Goal: Information Seeking & Learning: Learn about a topic

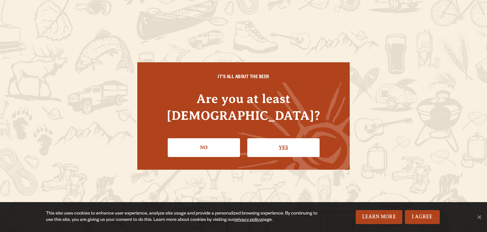
click at [286, 142] on link "Yes" at bounding box center [284, 147] width 72 height 18
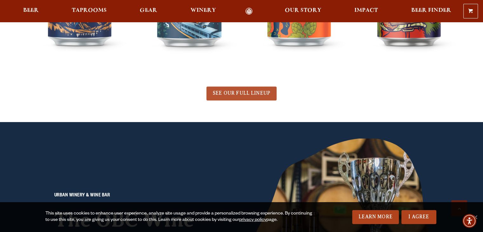
scroll to position [413, 0]
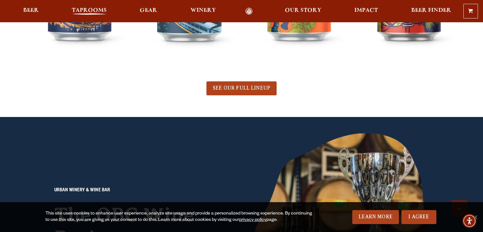
click at [72, 8] on span "Taprooms" at bounding box center [89, 10] width 35 height 5
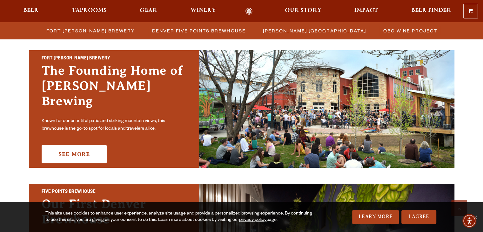
scroll to position [190, 0]
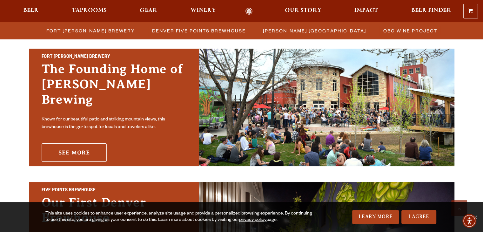
click at [91, 144] on link "See More" at bounding box center [74, 152] width 65 height 18
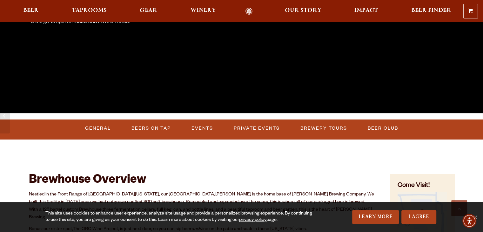
scroll to position [254, 0]
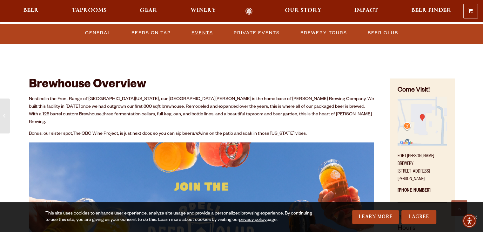
click at [203, 37] on link "Events" at bounding box center [202, 33] width 27 height 15
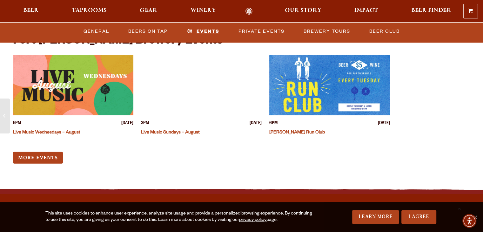
scroll to position [1537, 0]
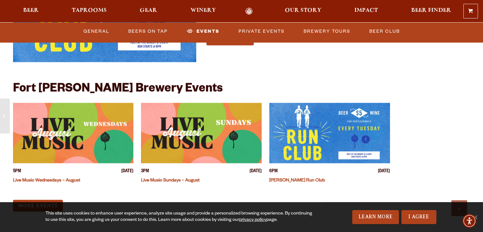
click at [44, 178] on link "Live Music Wednesdays – August" at bounding box center [46, 180] width 67 height 5
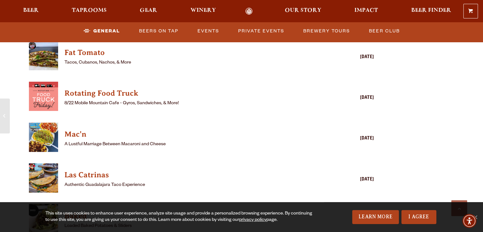
scroll to position [870, 0]
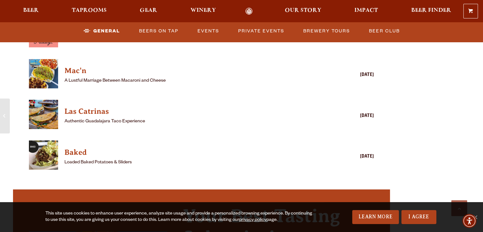
click at [44, 68] on img "View Mac'n details (opens in a new window)" at bounding box center [43, 73] width 29 height 29
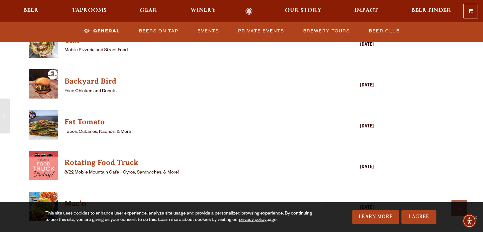
scroll to position [648, 0]
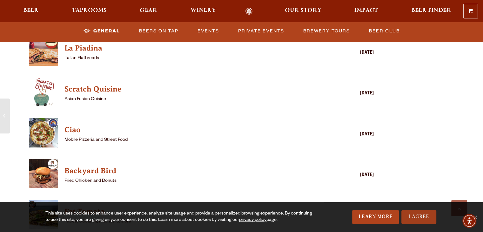
click at [424, 219] on link "I Agree" at bounding box center [418, 217] width 35 height 14
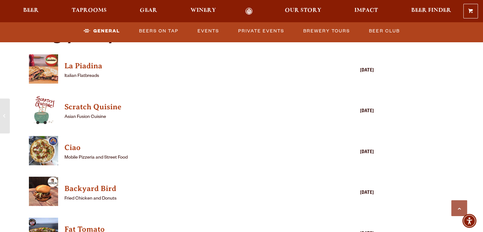
scroll to position [617, 0]
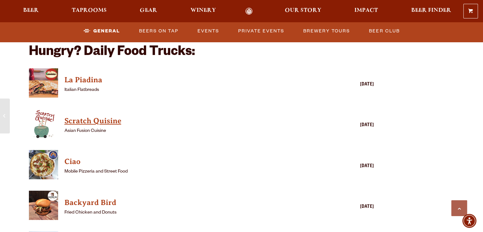
click at [79, 116] on h4 "Scratch Quisine" at bounding box center [192, 121] width 256 height 10
click at [76, 156] on h4 "Ciao" at bounding box center [192, 161] width 256 height 10
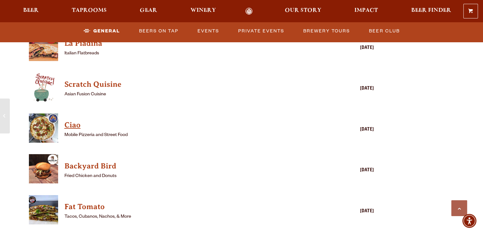
scroll to position [680, 0]
